Goal: Obtain resource: Obtain resource

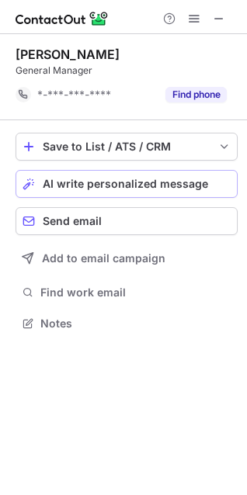
scroll to position [313, 247]
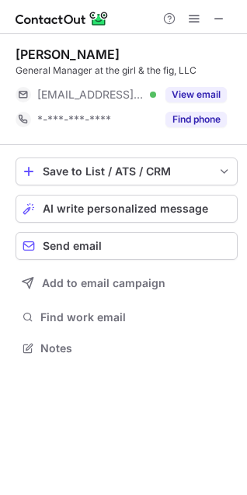
scroll to position [338, 247]
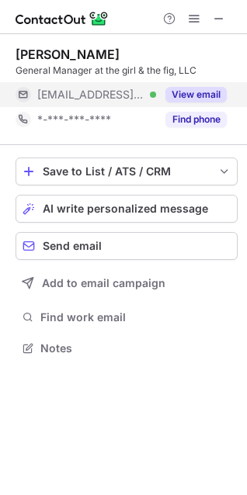
click at [211, 99] on button "View email" at bounding box center [195, 95] width 61 height 16
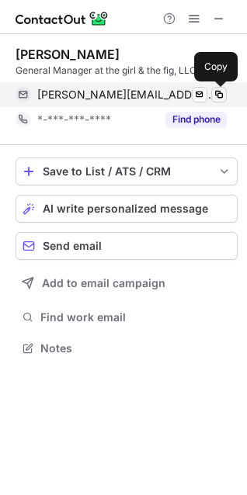
click at [222, 100] on span at bounding box center [219, 94] width 12 height 12
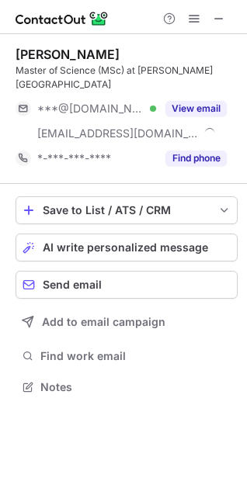
scroll to position [362, 247]
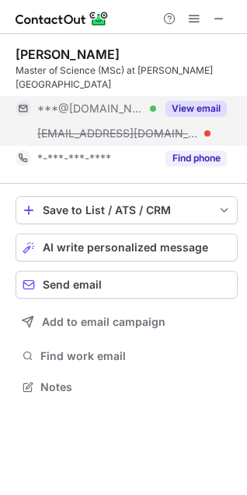
click at [190, 101] on button "View email" at bounding box center [195, 109] width 61 height 16
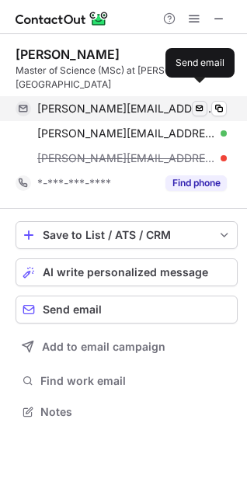
scroll to position [387, 247]
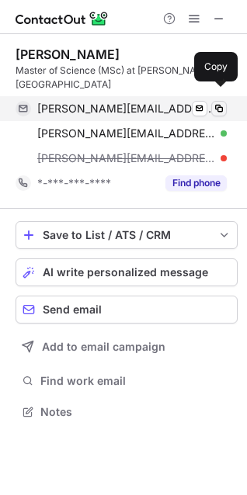
click at [216, 102] on span at bounding box center [219, 108] width 12 height 12
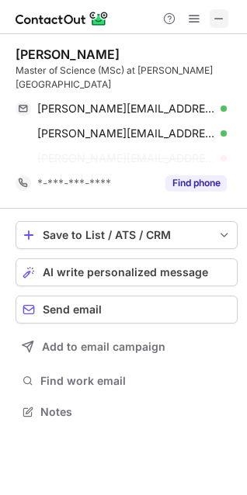
click at [216, 12] on span at bounding box center [219, 18] width 12 height 12
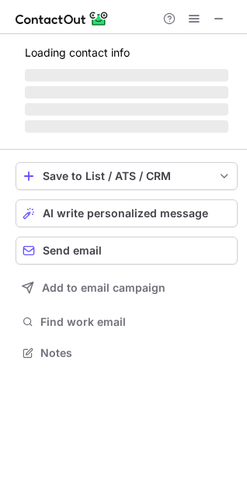
scroll to position [338, 247]
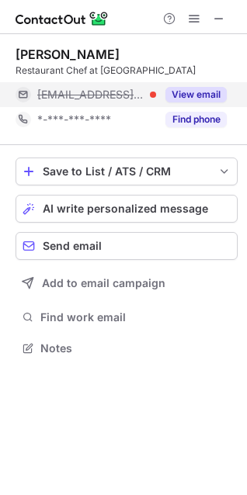
click at [208, 96] on button "View email" at bounding box center [195, 95] width 61 height 16
click at [133, 95] on span "[PERSON_NAME][EMAIL_ADDRESS][DOMAIN_NAME]" at bounding box center [126, 95] width 178 height 14
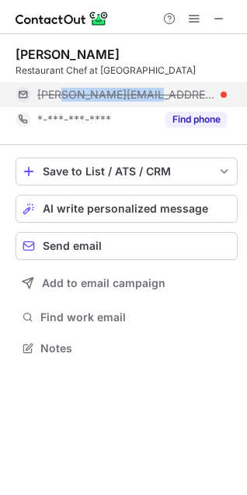
click at [133, 95] on span "[PERSON_NAME][EMAIL_ADDRESS][DOMAIN_NAME]" at bounding box center [126, 95] width 178 height 14
copy span "[PERSON_NAME][EMAIL_ADDRESS][DOMAIN_NAME]"
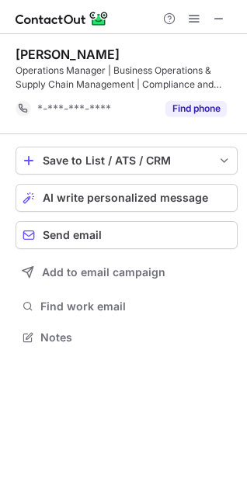
scroll to position [327, 247]
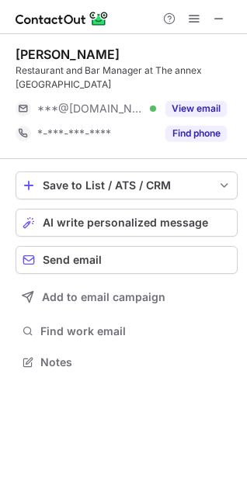
scroll to position [351, 247]
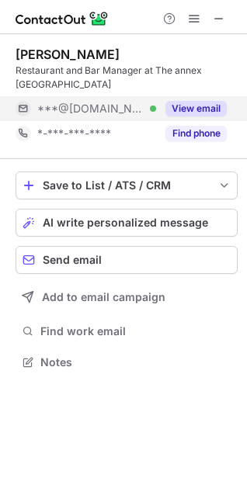
click at [172, 109] on button "View email" at bounding box center [195, 109] width 61 height 16
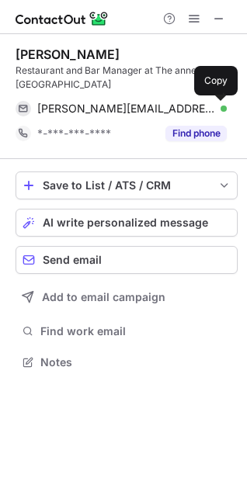
click at [224, 109] on span at bounding box center [219, 108] width 12 height 12
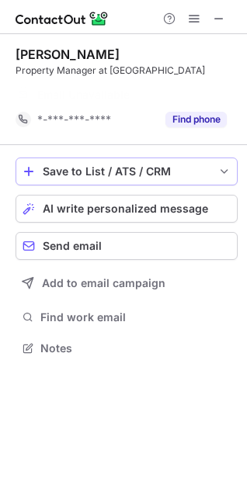
scroll to position [313, 247]
